Goal: Find specific page/section: Find specific page/section

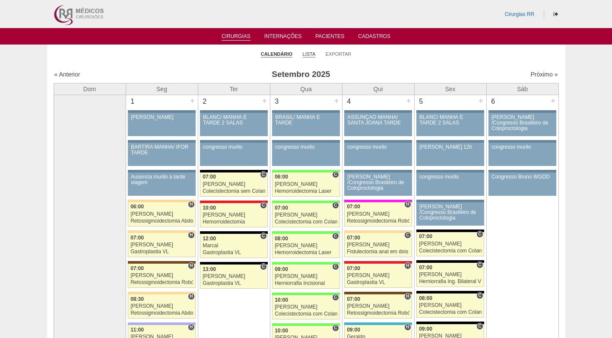
click at [306, 53] on link "Lista" at bounding box center [309, 54] width 13 height 6
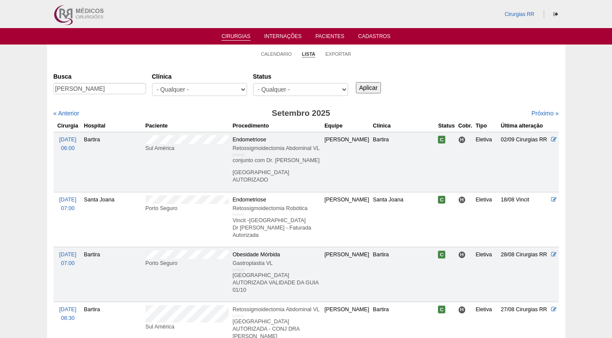
type input "[PERSON_NAME]"
click at [374, 88] on input "Aplicar" at bounding box center [368, 87] width 25 height 11
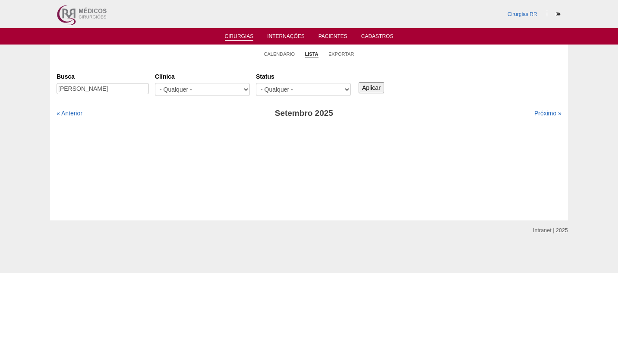
click at [462, 82] on div "Busca [PERSON_NAME] [GEOGRAPHIC_DATA] - Qualquer - 6R Alphaville Assunção Barti…" at bounding box center [309, 84] width 505 height 31
click at [537, 112] on link "Próximo »" at bounding box center [547, 113] width 27 height 7
click at [369, 91] on input "Aplicar" at bounding box center [371, 87] width 25 height 11
click at [164, 67] on div "Cirurgias [GEOGRAPHIC_DATA] [PERSON_NAME] [GEOGRAPHIC_DATA] - Qualquer - 6R Alp…" at bounding box center [309, 142] width 518 height 158
